Goal: Information Seeking & Learning: Learn about a topic

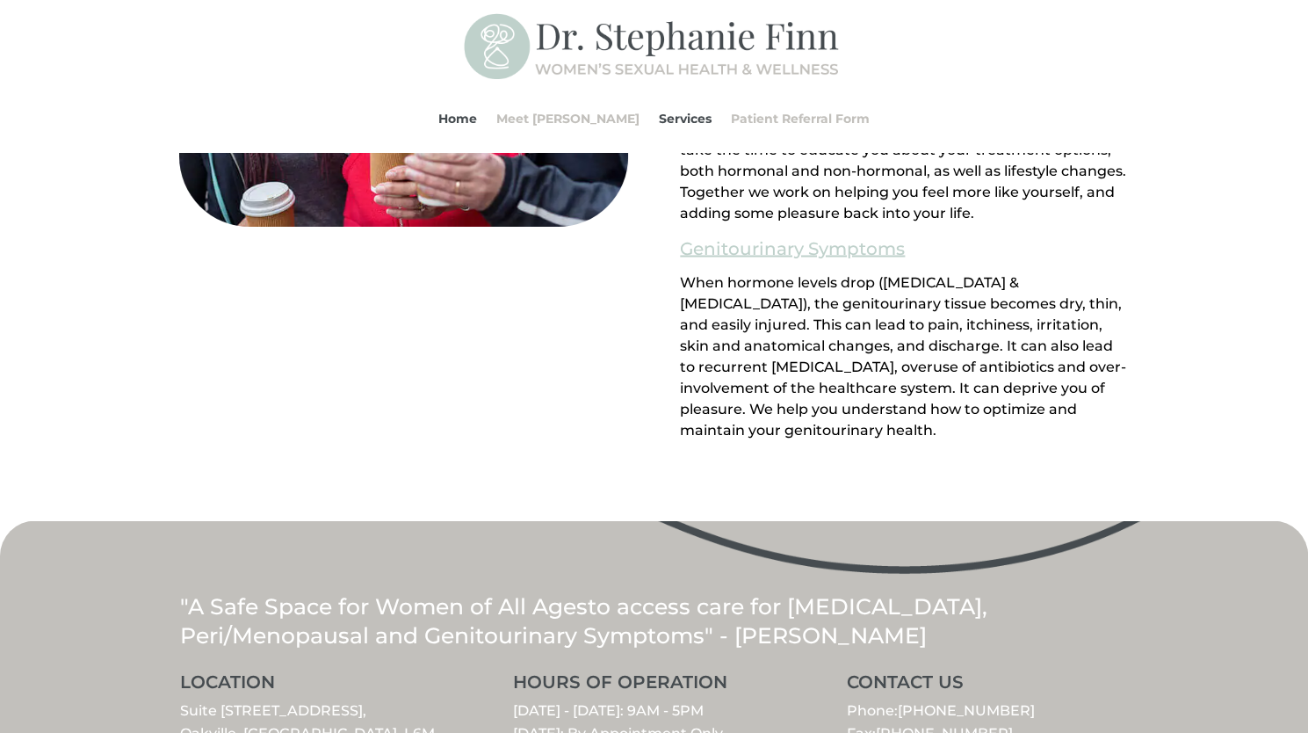
scroll to position [1981, 0]
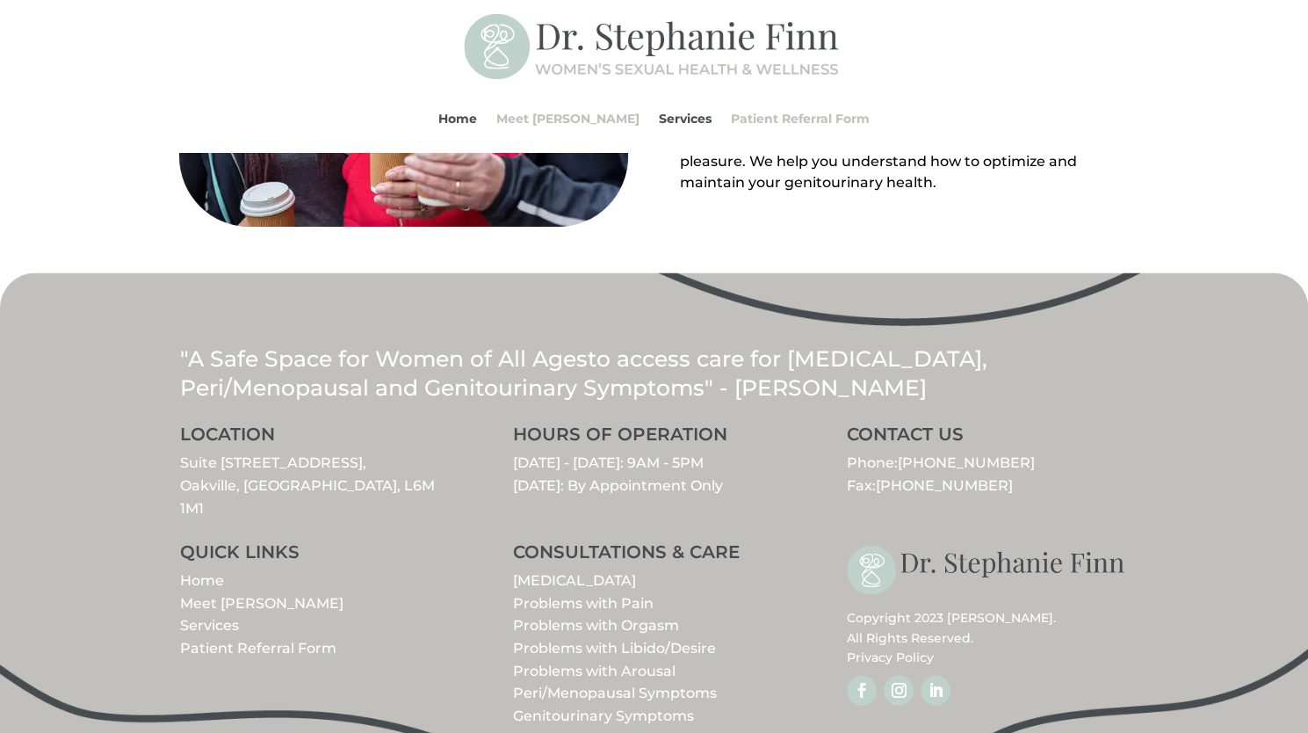
click at [251, 595] on link "Meet [PERSON_NAME]" at bounding box center [261, 603] width 163 height 17
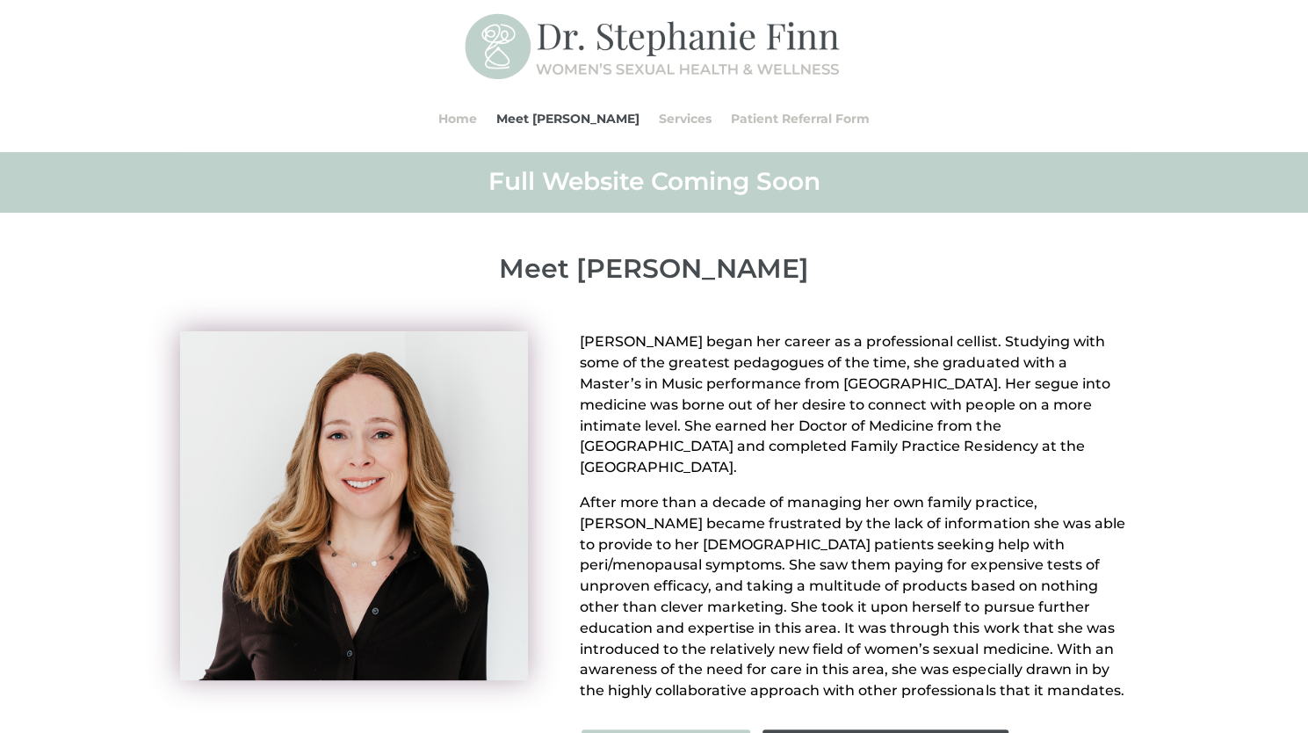
click at [251, 580] on img at bounding box center [354, 505] width 348 height 348
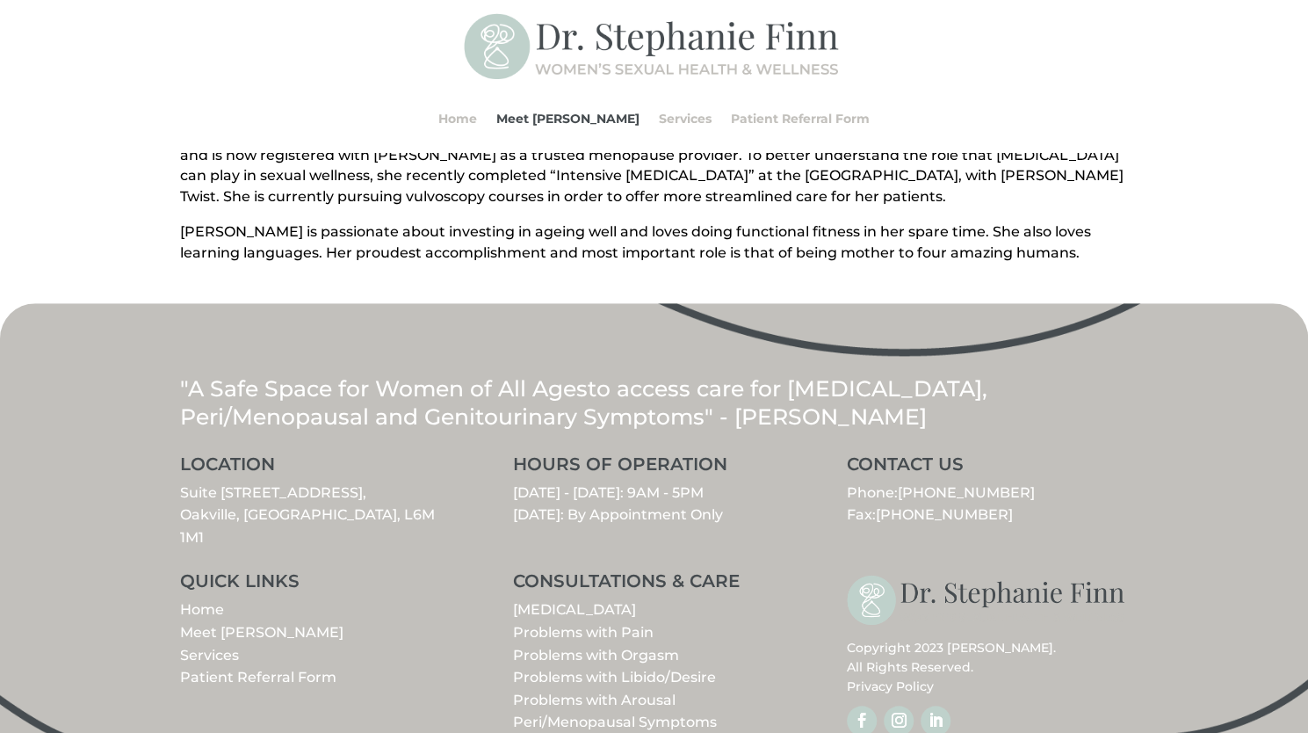
scroll to position [708, 0]
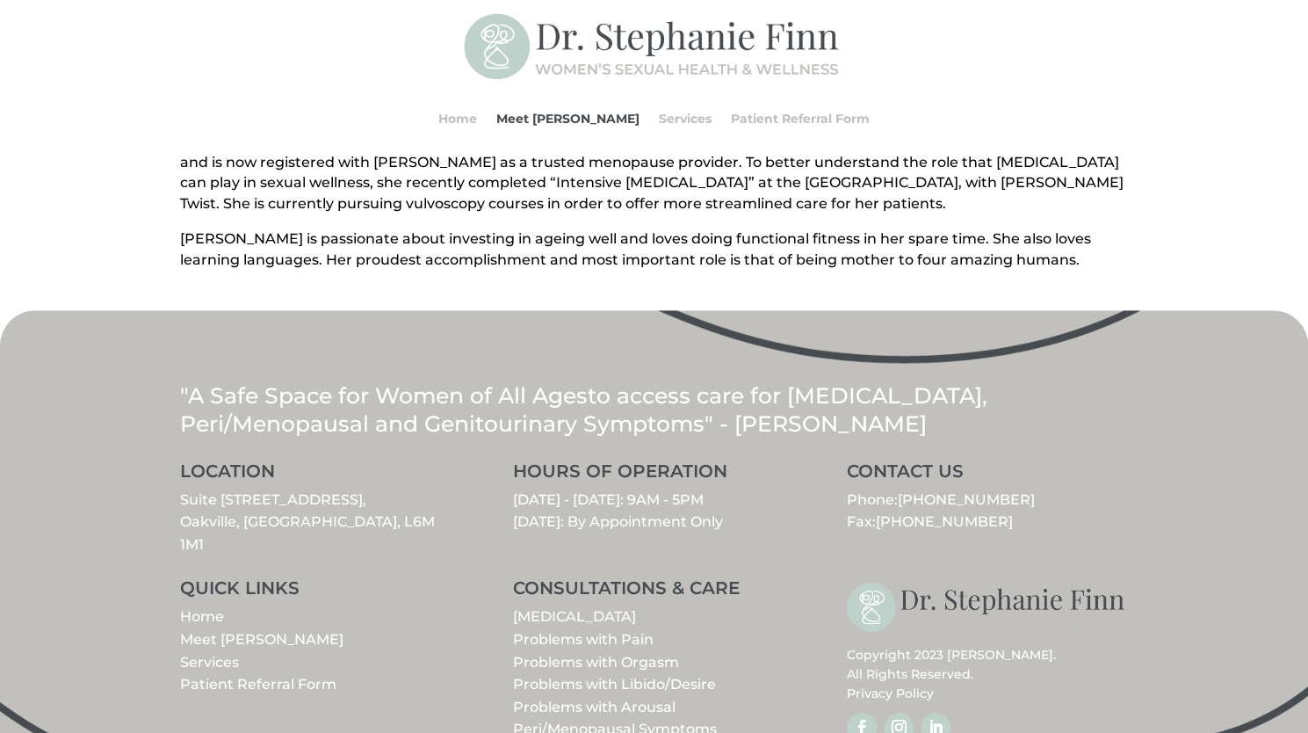
click at [679, 676] on link "Problems with Libido/Desire" at bounding box center [614, 684] width 203 height 17
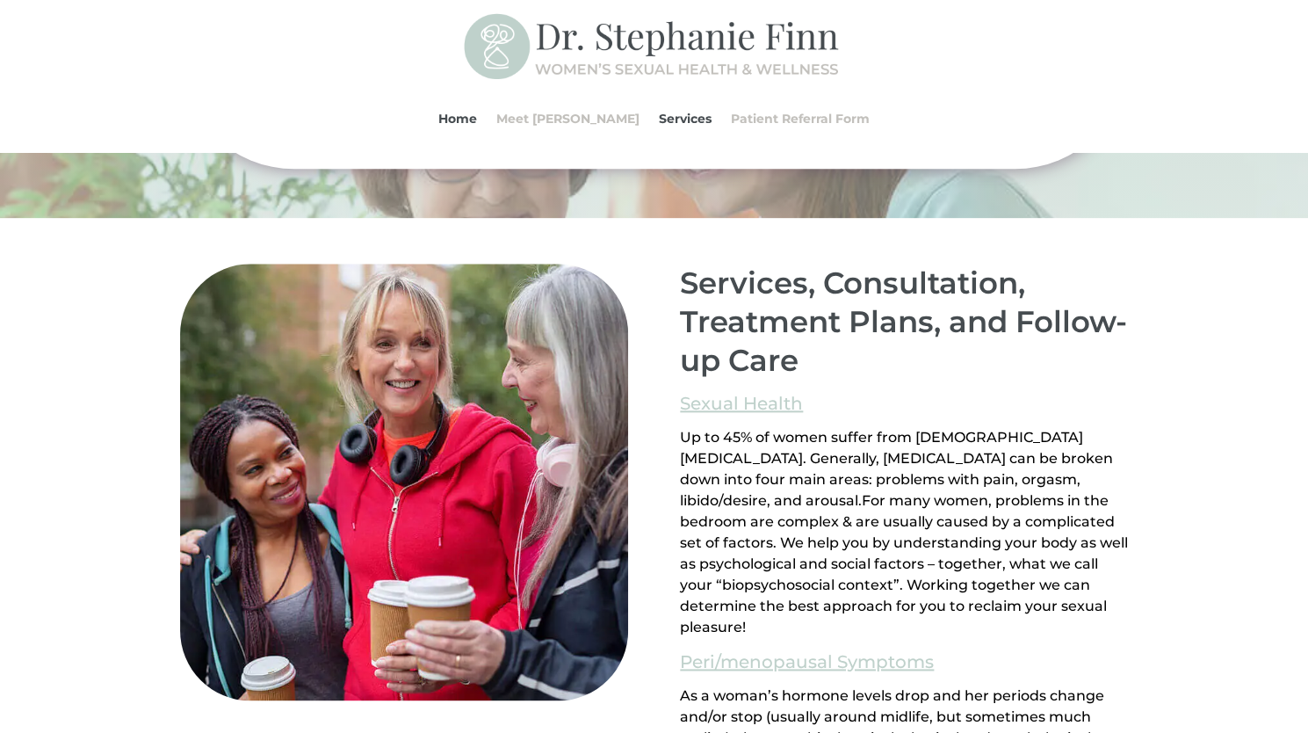
scroll to position [1084, 0]
